Goal: Subscribe to service/newsletter

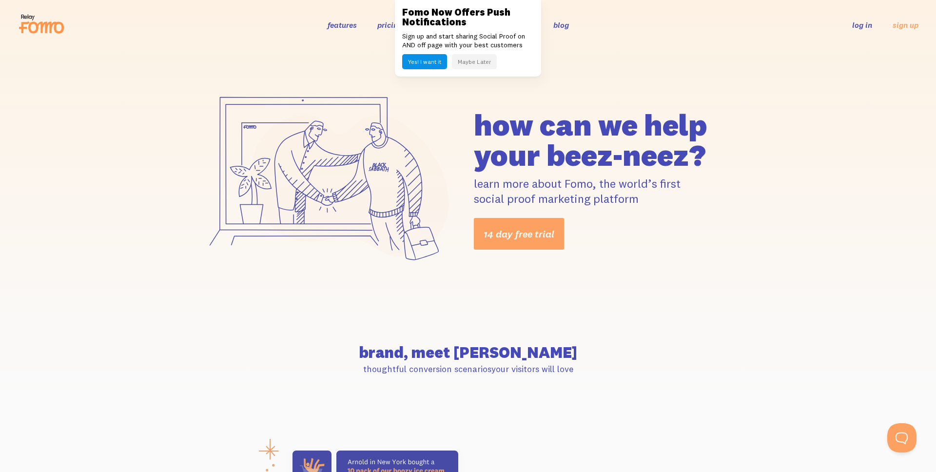
click at [475, 62] on button "Maybe Later" at bounding box center [474, 61] width 45 height 15
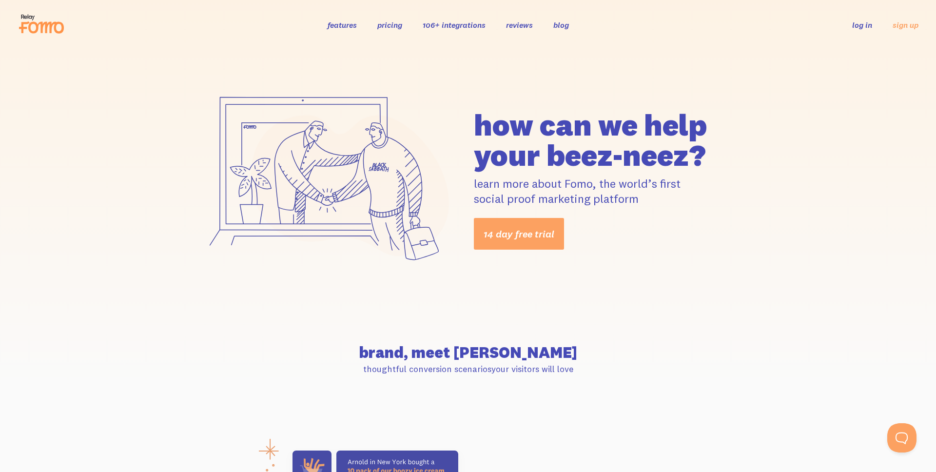
click at [646, 303] on div "how can we help your beez-neez? learn more about Fomo, the world’s first social…" at bounding box center [468, 180] width 936 height 260
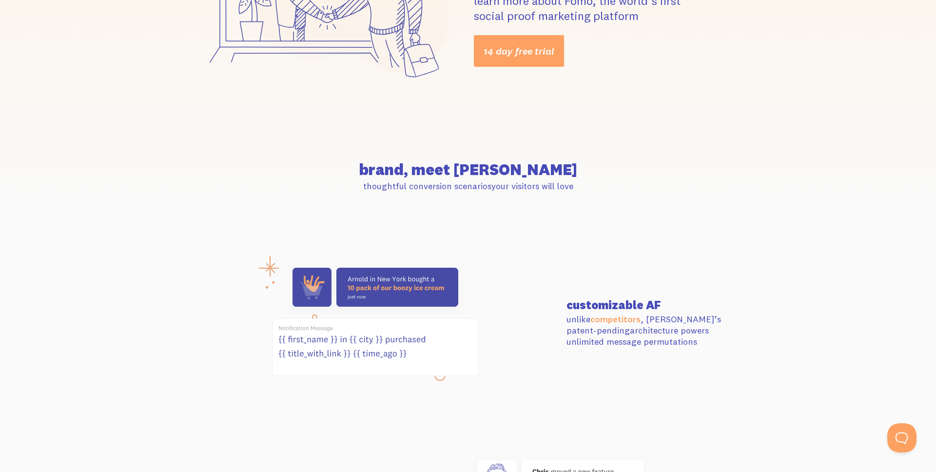
scroll to position [221, 0]
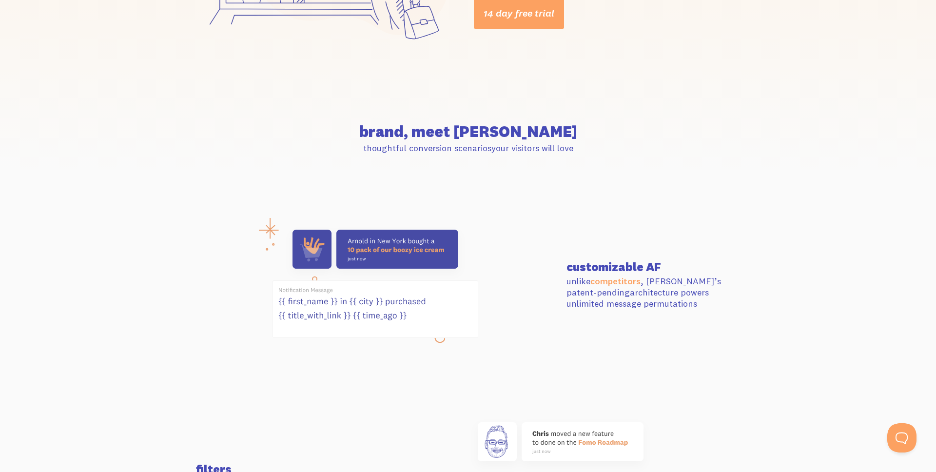
drag, startPoint x: 404, startPoint y: 129, endPoint x: 643, endPoint y: 154, distance: 239.7
click at [643, 154] on section "brand, meet Fomo thoughtful conversion scenarios your visitors will love" at bounding box center [468, 139] width 936 height 100
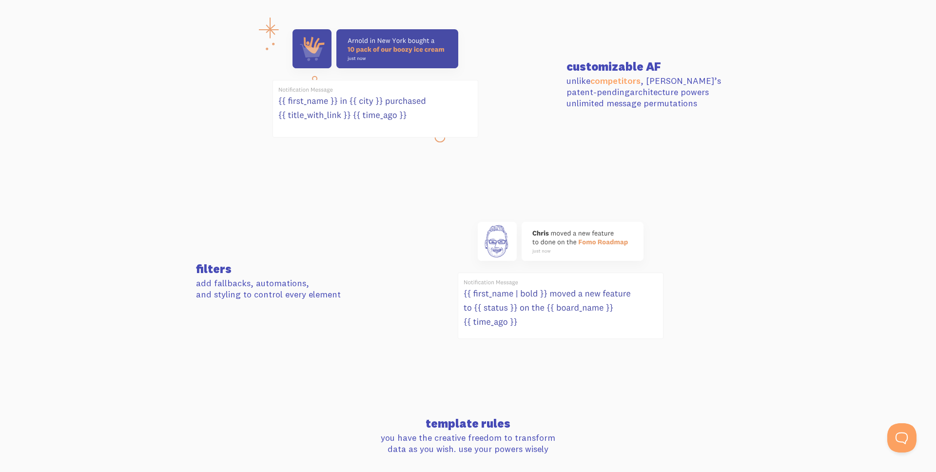
scroll to position [397, 0]
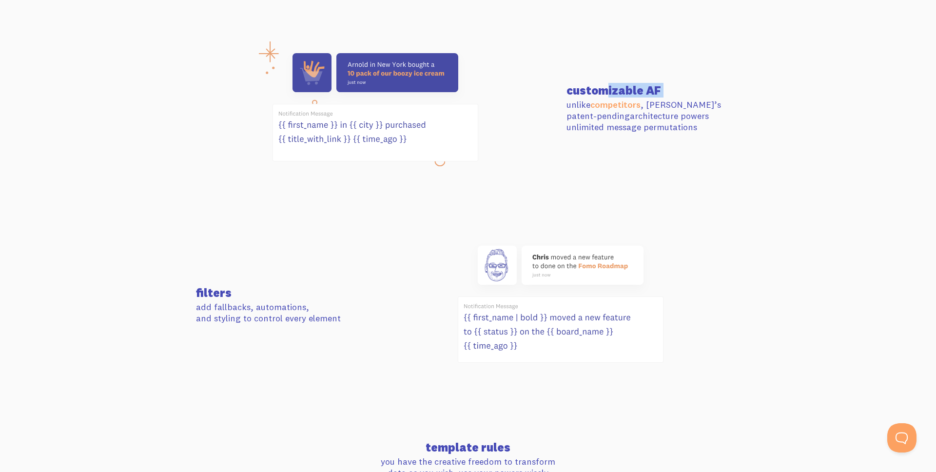
drag, startPoint x: 565, startPoint y: 90, endPoint x: 681, endPoint y: 96, distance: 115.7
click at [681, 96] on div "customizable AF unlike competitors , Fomo’s patent-pending architecture powers …" at bounding box center [652, 108] width 185 height 49
click at [385, 269] on div at bounding box center [560, 305] width 370 height 131
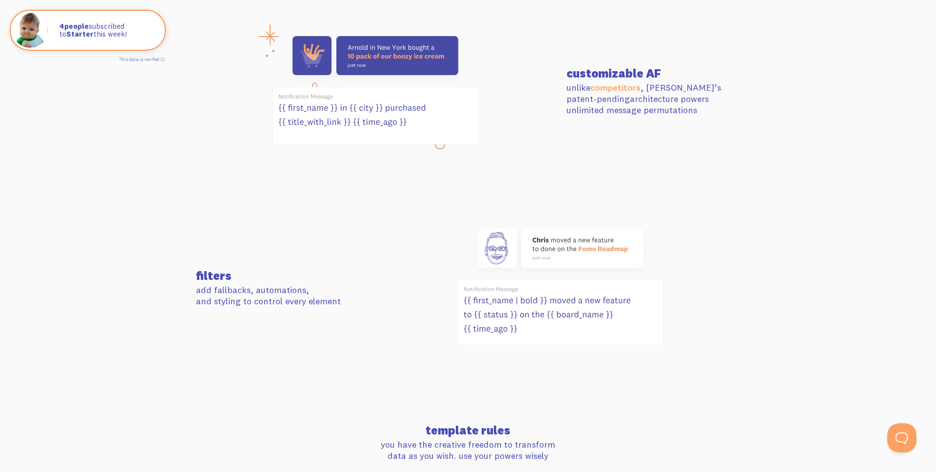
scroll to position [0, 0]
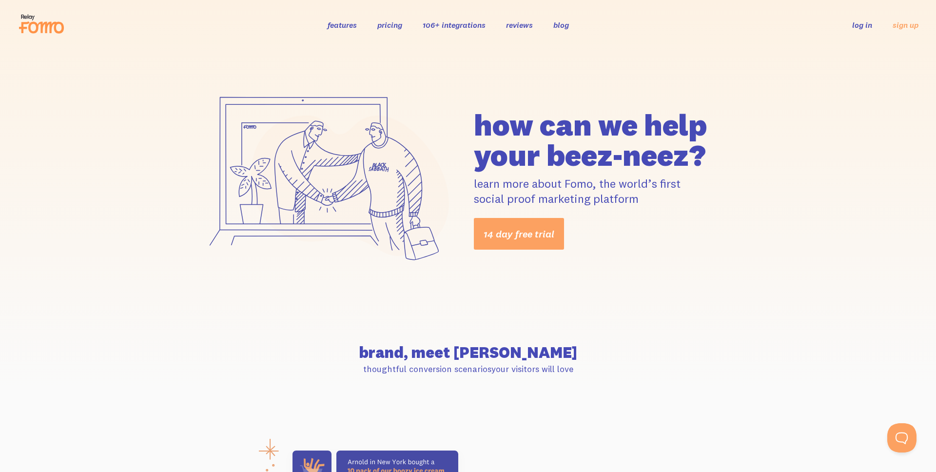
click at [31, 26] on icon at bounding box center [42, 24] width 48 height 24
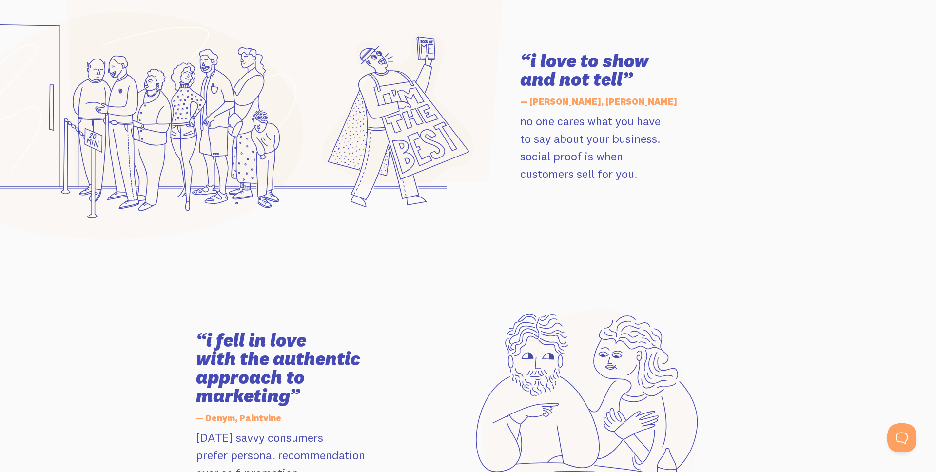
scroll to position [1424, 0]
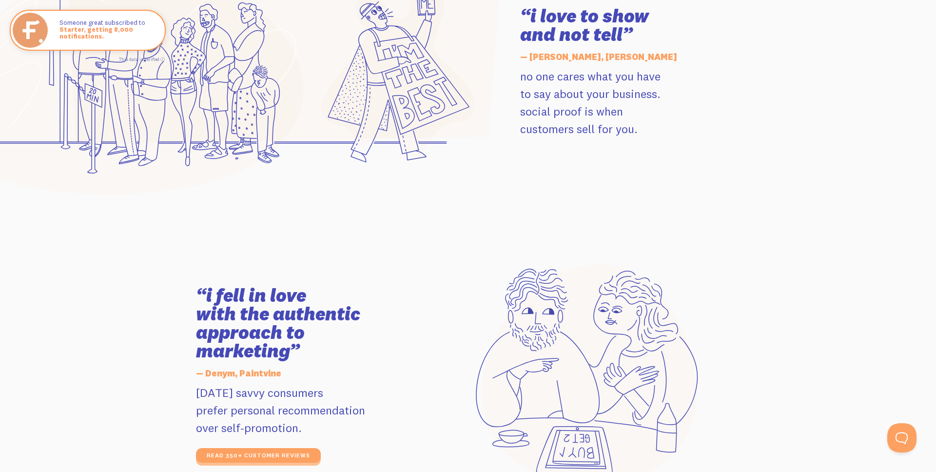
drag, startPoint x: 516, startPoint y: 76, endPoint x: 731, endPoint y: 124, distance: 220.3
click at [731, 123] on div "“i love to show and not tell” — Jay Clouse, Jay Clouse no one cares what you ha…" at bounding box center [629, 72] width 231 height 131
click at [729, 127] on p "no one cares what you have to say about your business. social proof is when cus…" at bounding box center [630, 102] width 220 height 70
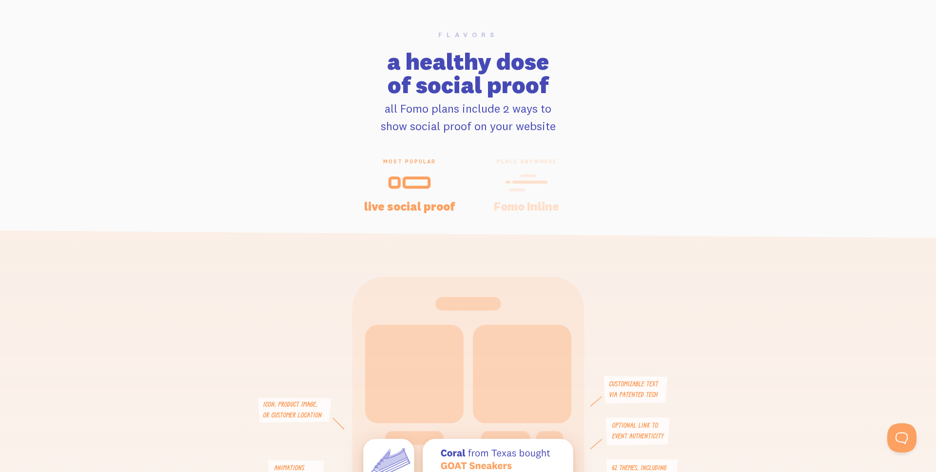
scroll to position [1969, 0]
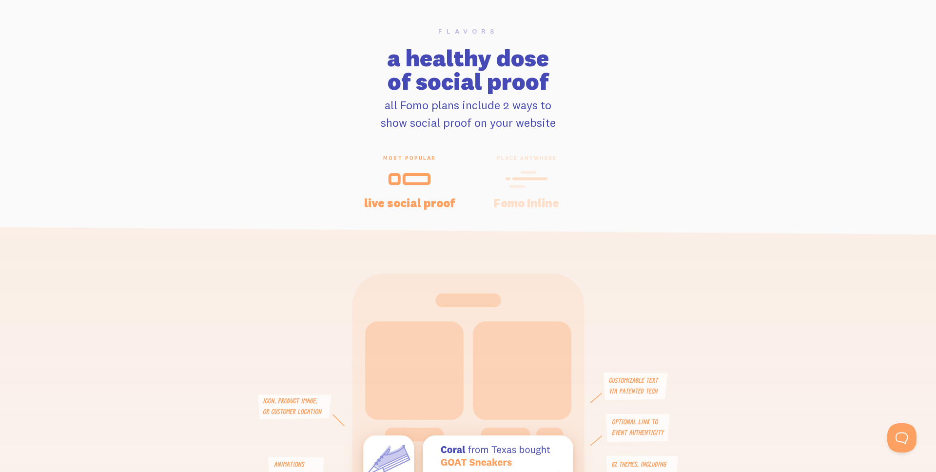
click at [529, 185] on icon at bounding box center [526, 179] width 43 height 22
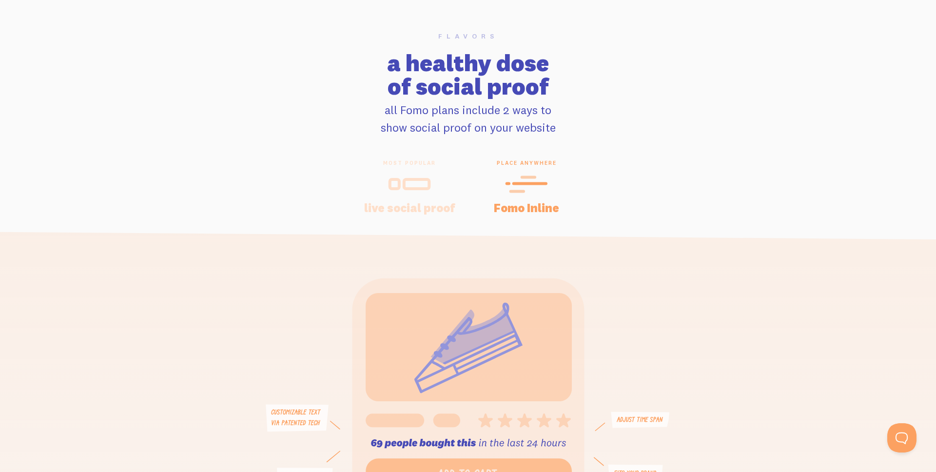
click at [434, 186] on div at bounding box center [410, 184] width 94 height 23
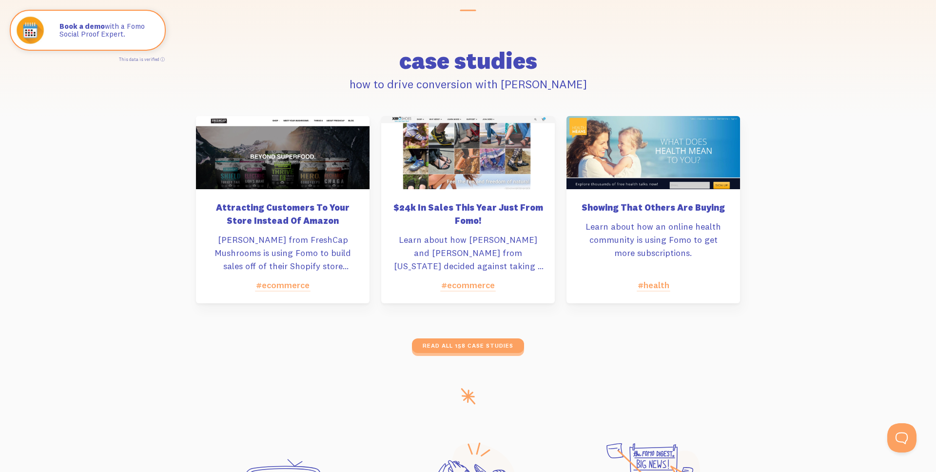
scroll to position [4536, 0]
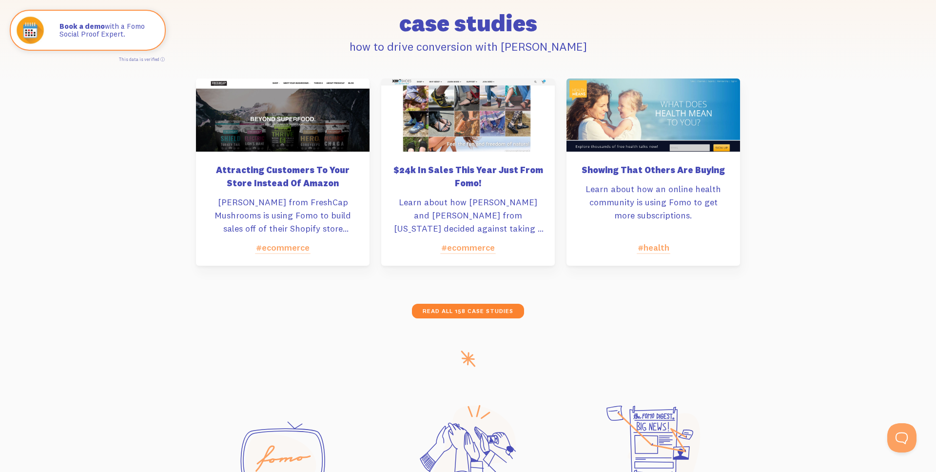
click at [455, 309] on link "read all 158 case studies" at bounding box center [468, 311] width 112 height 15
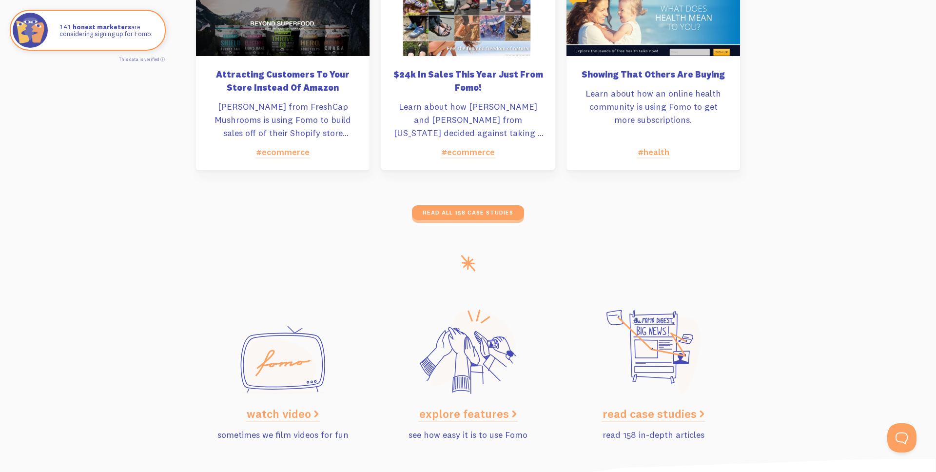
scroll to position [4862, 0]
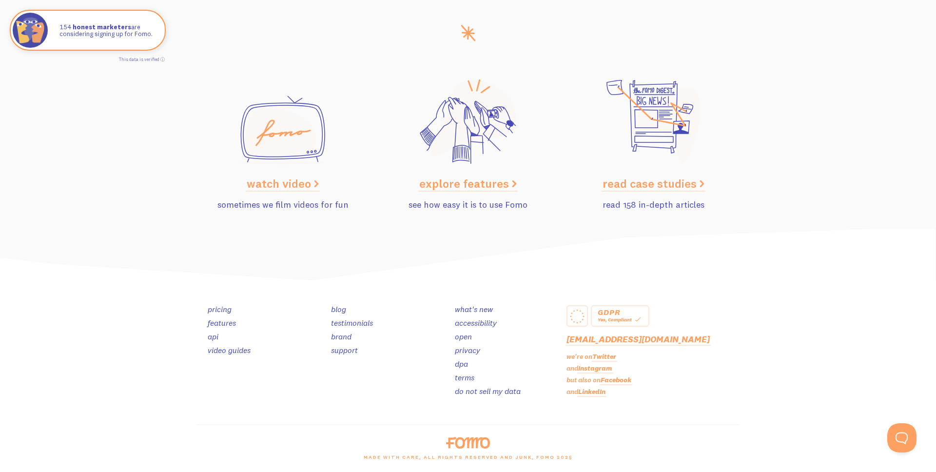
click at [336, 309] on link "blog" at bounding box center [338, 309] width 15 height 10
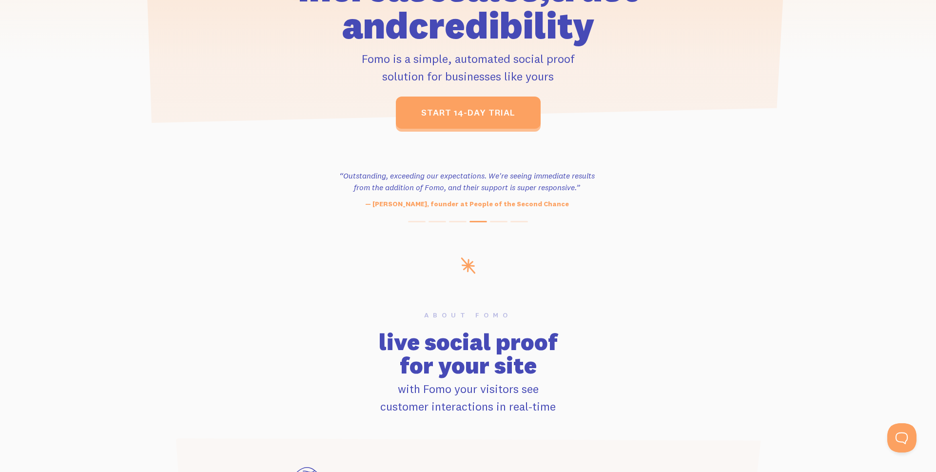
scroll to position [0, 0]
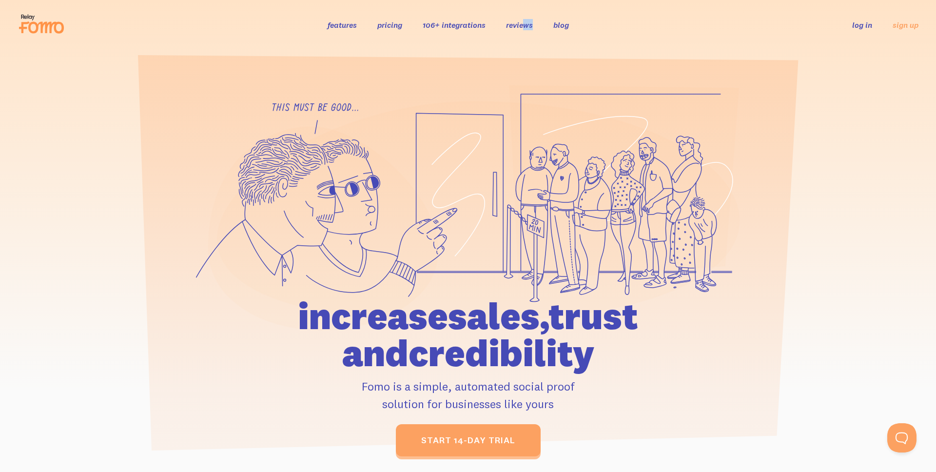
drag, startPoint x: 510, startPoint y: 31, endPoint x: 526, endPoint y: 22, distance: 18.7
click at [526, 22] on div "features pricing 106+ integrations reviews blog log in sign up log in sign up" at bounding box center [468, 25] width 901 height 26
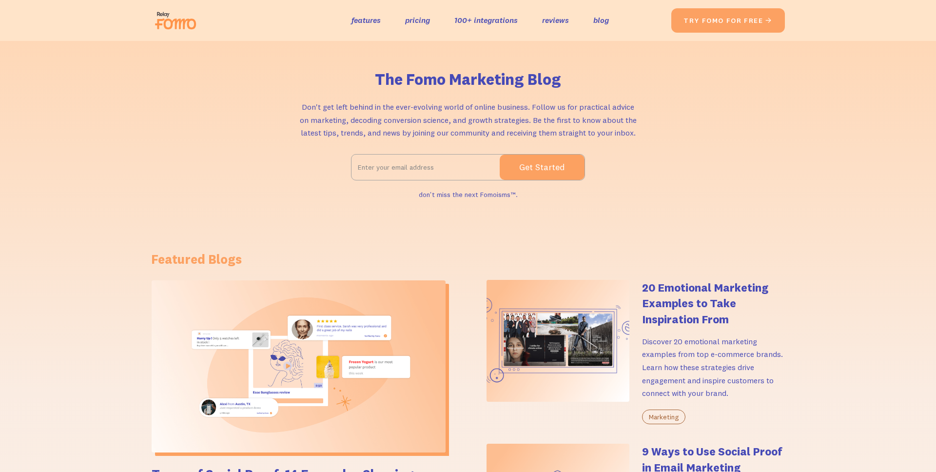
click at [423, 173] on input "Email Form 2" at bounding box center [425, 167] width 148 height 24
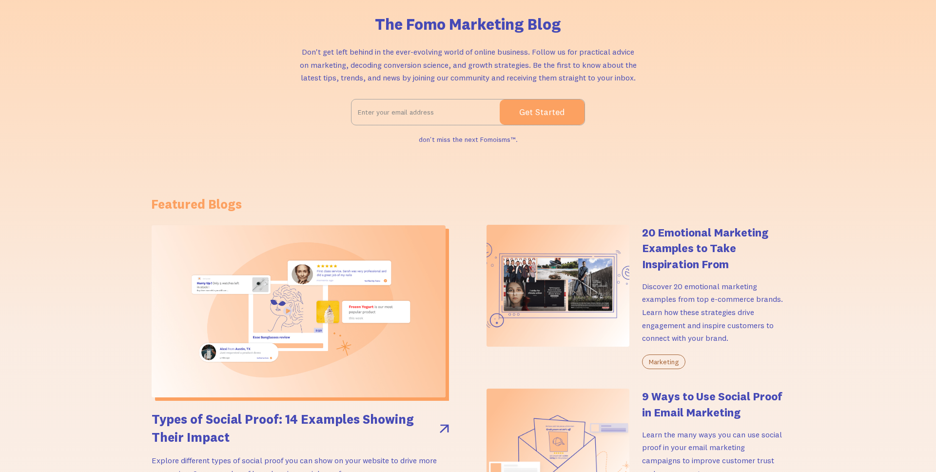
scroll to position [1, 0]
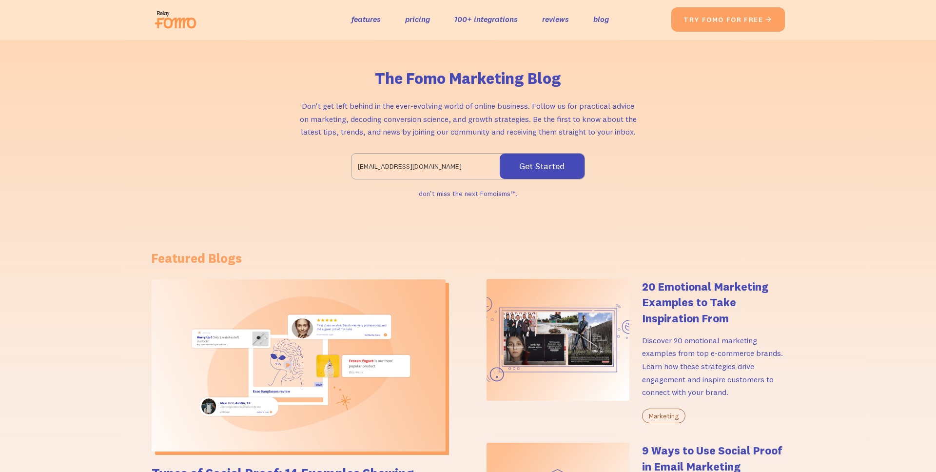
type input "ccmontes18@gmail.com"
click at [548, 169] on input "Get Started" at bounding box center [542, 166] width 85 height 25
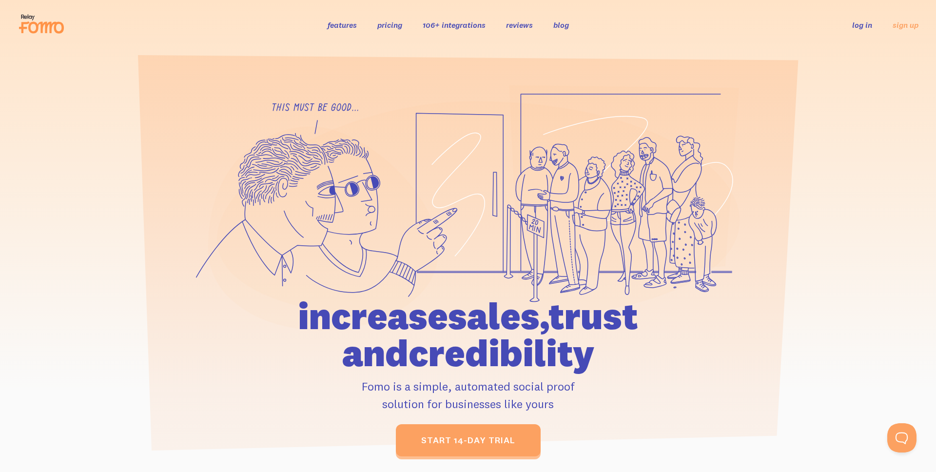
click at [563, 22] on link "blog" at bounding box center [561, 25] width 16 height 10
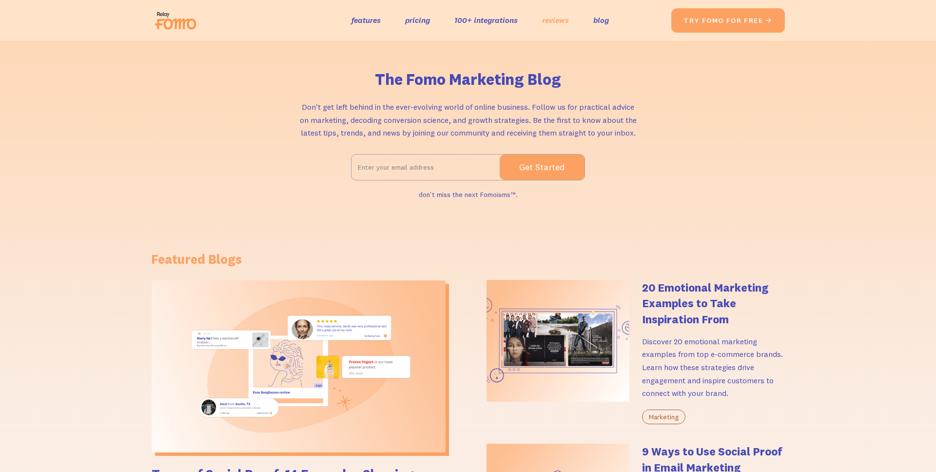
click at [550, 21] on link "reviews" at bounding box center [555, 20] width 27 height 14
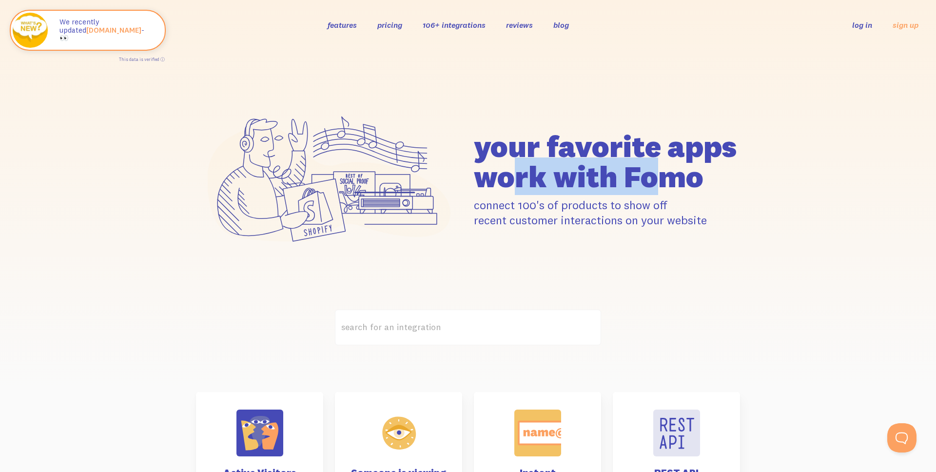
drag, startPoint x: 516, startPoint y: 179, endPoint x: 640, endPoint y: 188, distance: 124.1
click at [639, 188] on h1 "your favorite apps work with Fomo" at bounding box center [607, 161] width 266 height 60
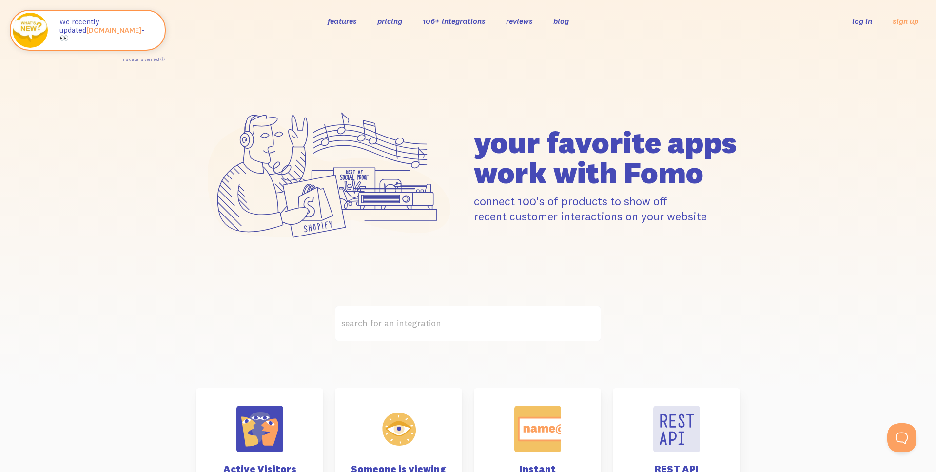
drag, startPoint x: 640, startPoint y: 188, endPoint x: 615, endPoint y: 174, distance: 28.8
click at [633, 184] on h1 "your favorite apps work with Fomo" at bounding box center [607, 157] width 266 height 60
